Goal: Book appointment/travel/reservation

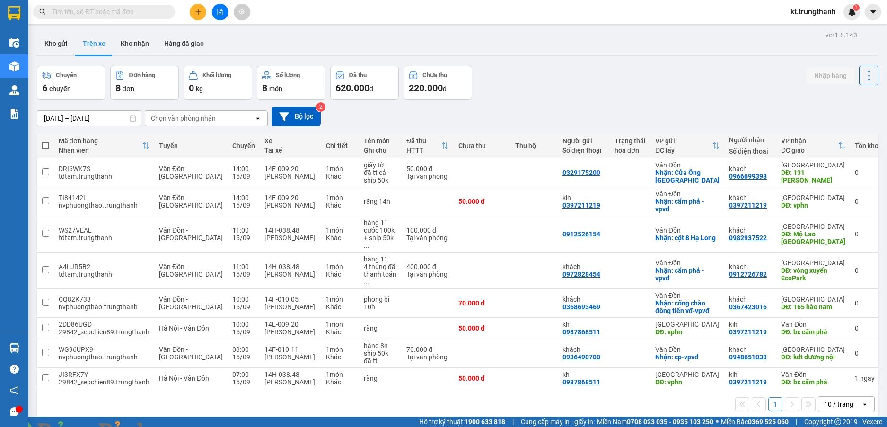
click at [78, 117] on input "[DATE] – [DATE]" at bounding box center [88, 118] width 103 height 15
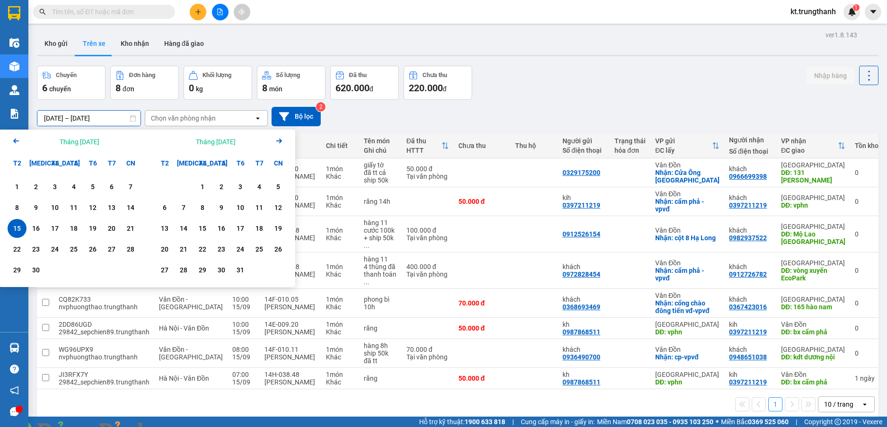
click at [17, 229] on div "15" at bounding box center [16, 228] width 13 height 11
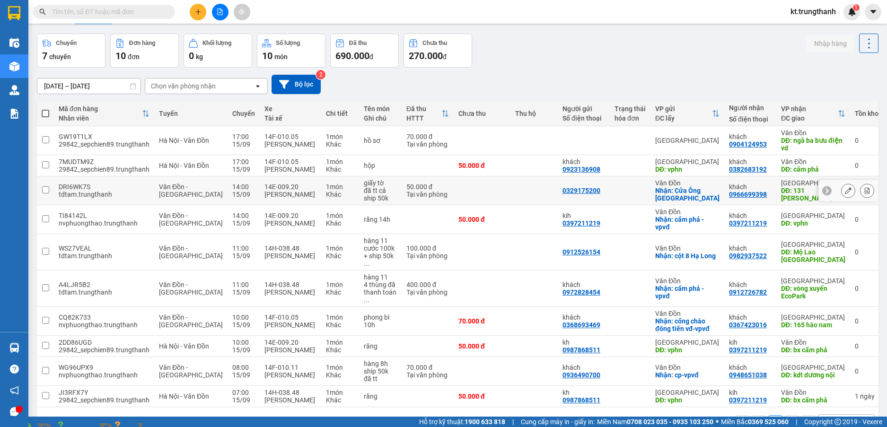
scroll to position [46, 0]
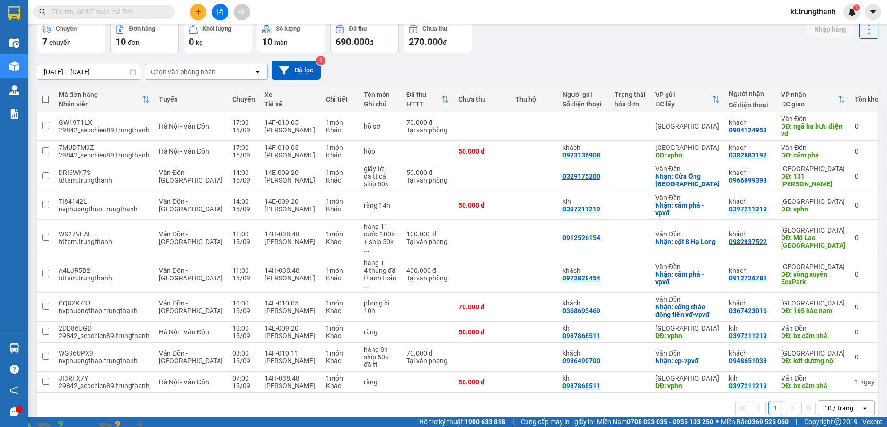
click at [85, 72] on input "[DATE] – [DATE]" at bounding box center [88, 71] width 103 height 15
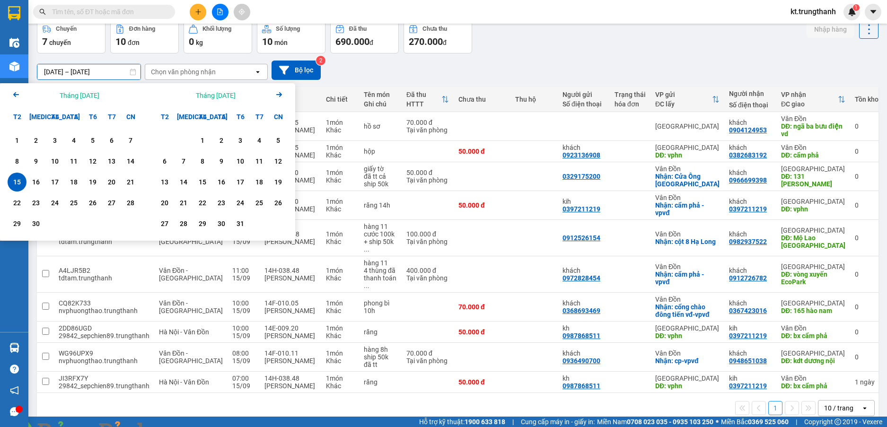
click at [21, 182] on div "15" at bounding box center [16, 181] width 13 height 11
type input "[DATE] – [DATE]"
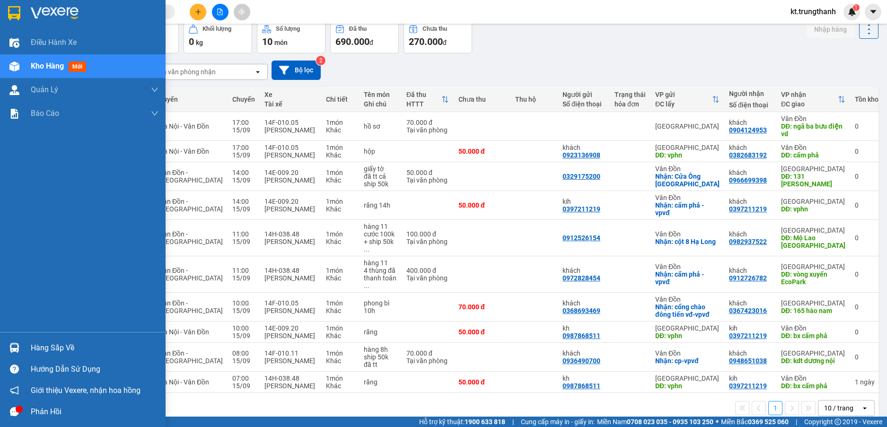
click at [14, 407] on div at bounding box center [14, 411] width 17 height 17
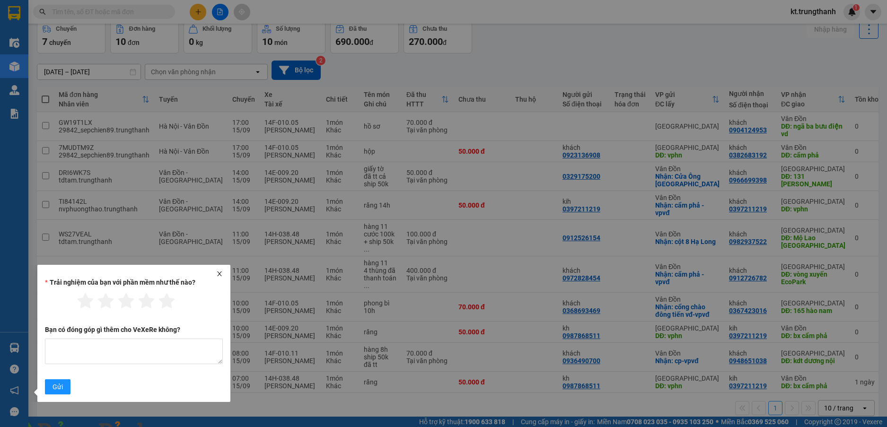
click at [218, 271] on icon "close" at bounding box center [219, 273] width 7 height 7
